Goal: Find specific page/section: Find specific page/section

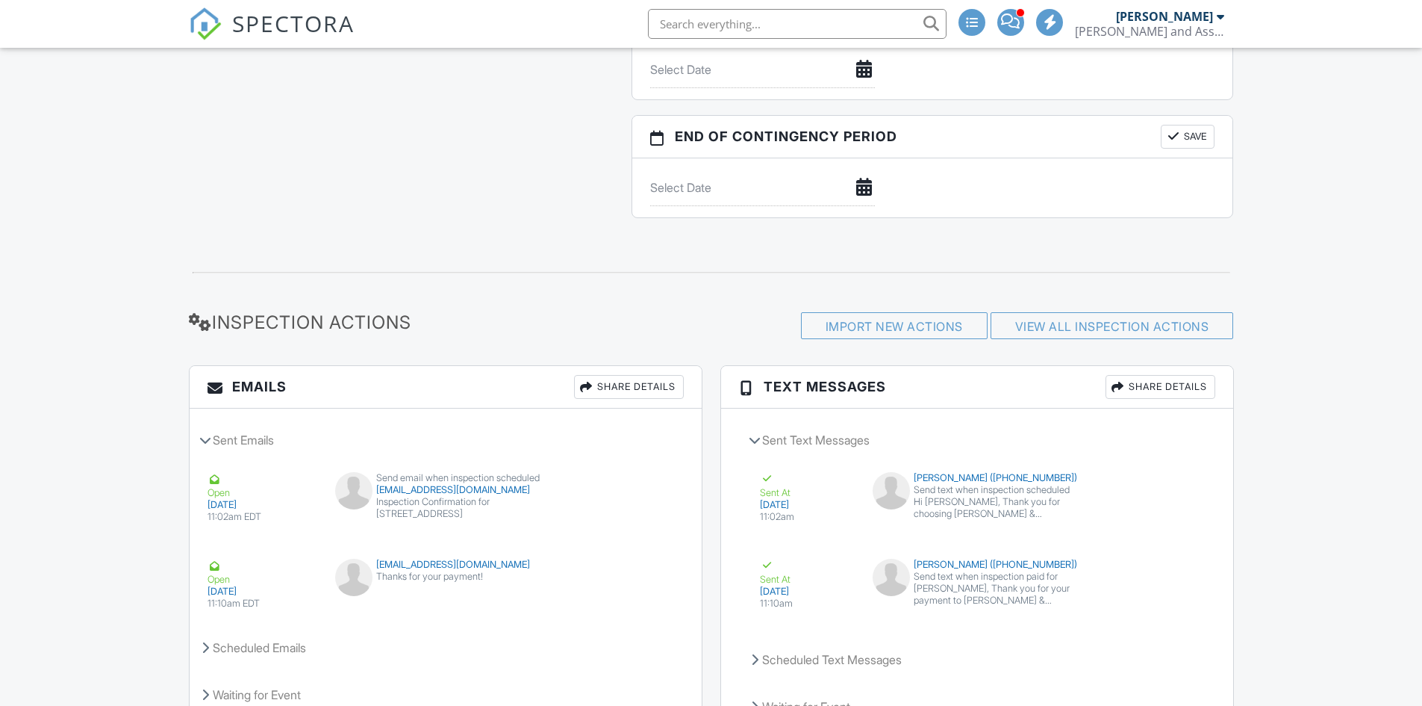
scroll to position [1732, 0]
click at [762, 66] on input "text" at bounding box center [762, 70] width 225 height 37
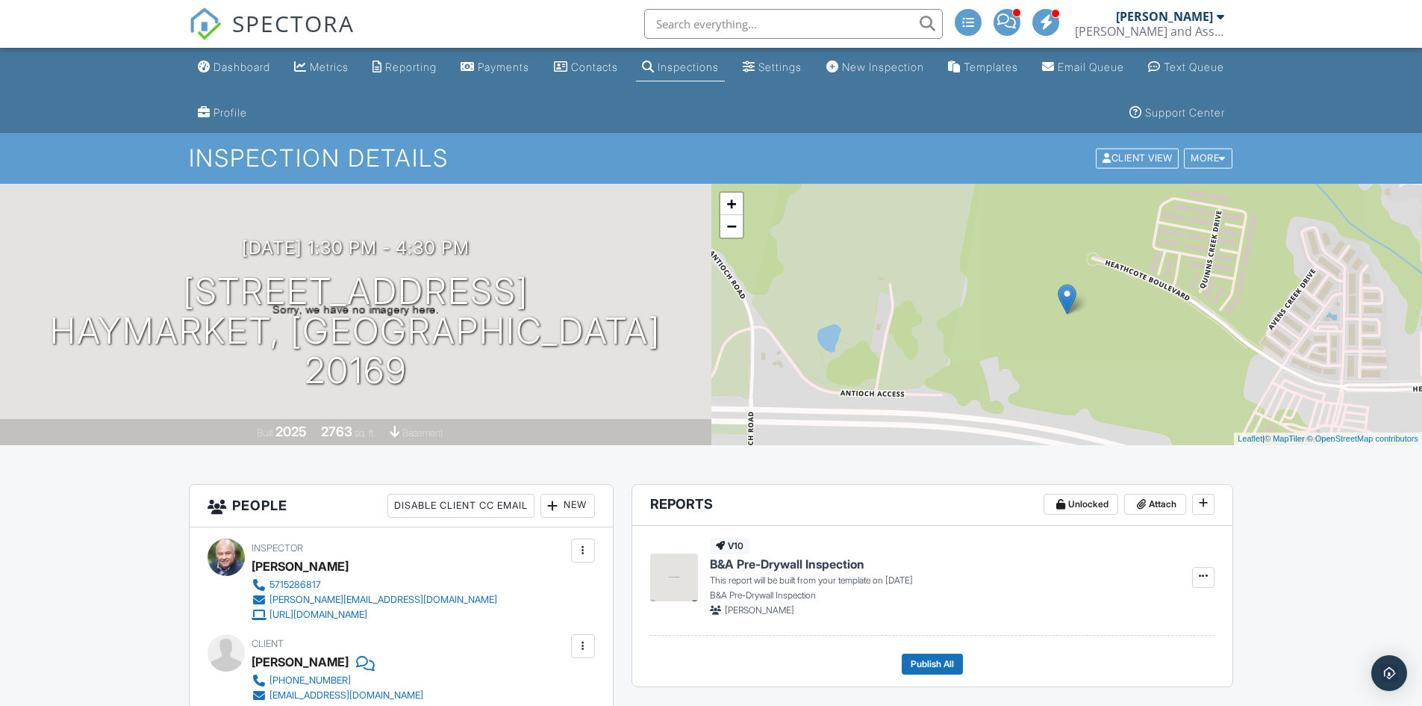
click at [719, 68] on div "Inspections" at bounding box center [688, 66] width 61 height 13
